Goal: Information Seeking & Learning: Find specific fact

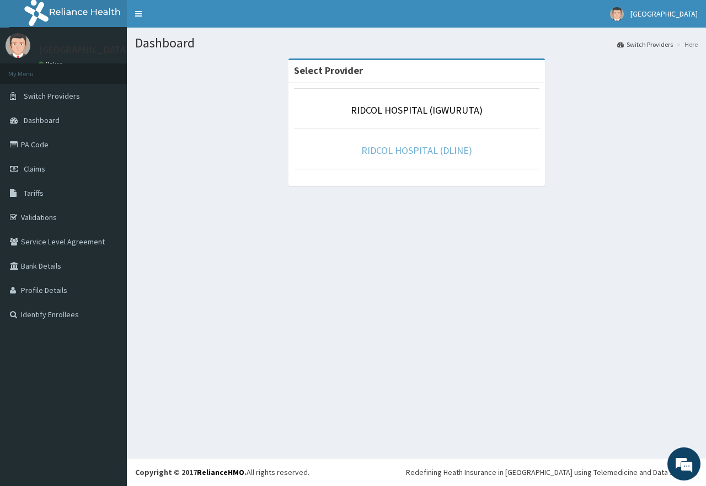
click at [409, 151] on link "RIDCOL HOSPITAL (DLINE)" at bounding box center [416, 150] width 111 height 13
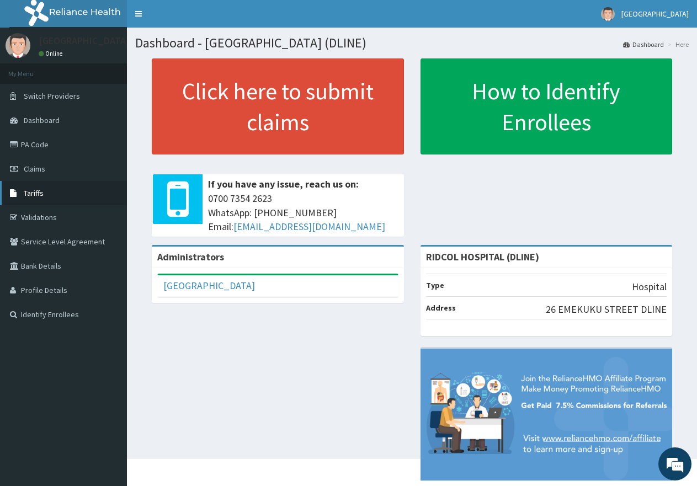
click at [41, 195] on span "Tariffs" at bounding box center [34, 193] width 20 height 10
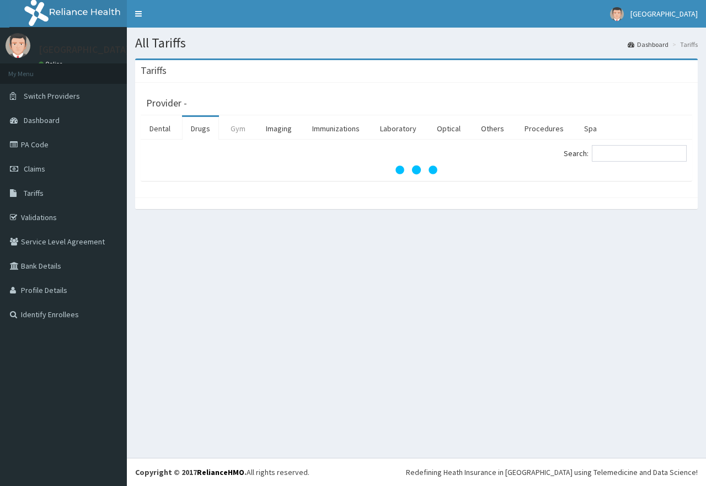
click at [239, 124] on link "Gym" at bounding box center [238, 128] width 33 height 23
click at [281, 127] on link "Imaging" at bounding box center [279, 128] width 44 height 23
click at [535, 115] on li "Procedures" at bounding box center [544, 127] width 57 height 25
click at [539, 120] on link "Procedures" at bounding box center [544, 128] width 57 height 23
click at [635, 158] on input "Search:" at bounding box center [639, 153] width 95 height 17
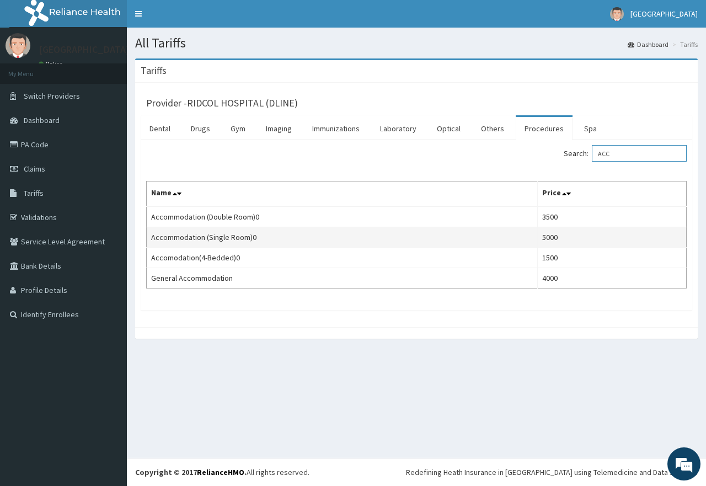
type input "ACC"
drag, startPoint x: 152, startPoint y: 237, endPoint x: 266, endPoint y: 246, distance: 115.1
click at [266, 246] on td "Accommodation (Single Room)0" at bounding box center [342, 237] width 391 height 20
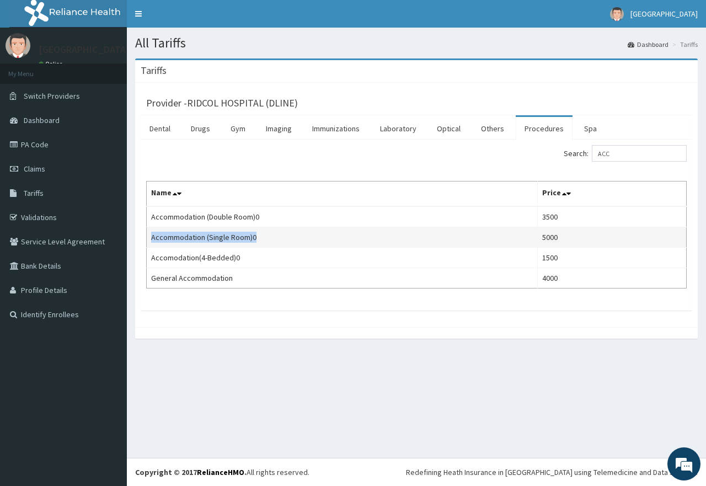
drag, startPoint x: 151, startPoint y: 240, endPoint x: 258, endPoint y: 240, distance: 106.5
click at [258, 240] on td "Accommodation (Single Room)0" at bounding box center [342, 237] width 391 height 20
copy td "Accommodation (Single Room)0"
